Goal: Information Seeking & Learning: Compare options

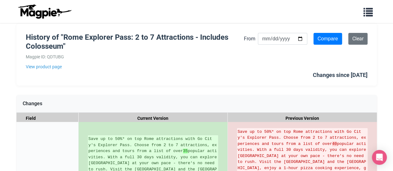
scroll to position [26, 0]
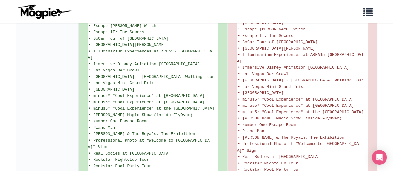
scroll to position [176, 0]
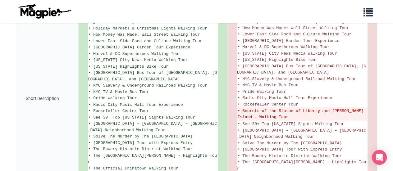
scroll to position [614, 0]
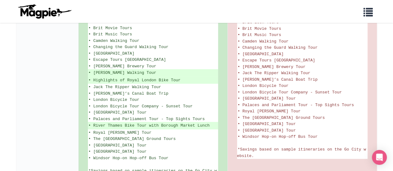
scroll to position [991, 0]
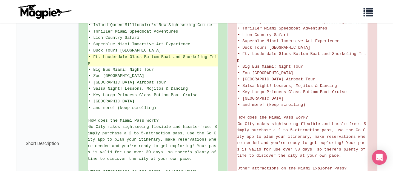
scroll to position [207, 0]
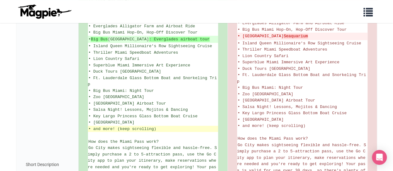
click at [217, 126] on li "• and more! (keep scrolling)" at bounding box center [153, 129] width 130 height 7
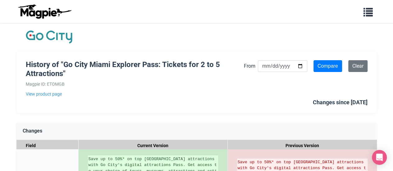
scroll to position [94, 0]
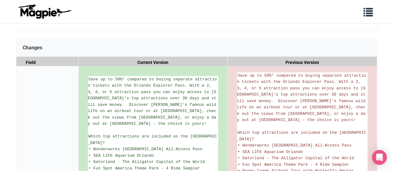
scroll to position [368, 0]
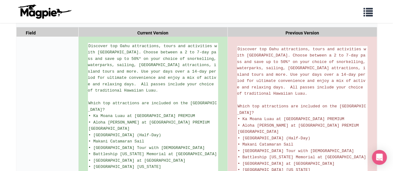
scroll to position [113, 0]
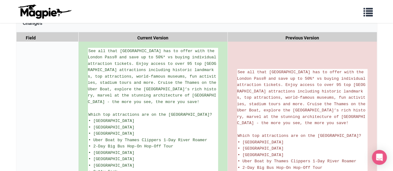
scroll to position [109, 0]
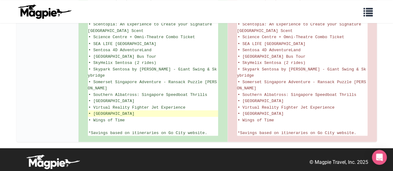
scroll to position [553, 0]
